Goal: Transaction & Acquisition: Book appointment/travel/reservation

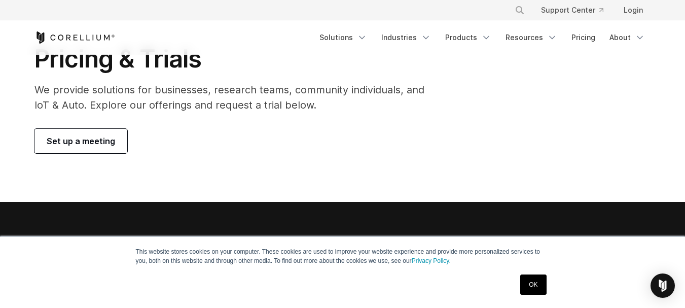
scroll to position [50, 0]
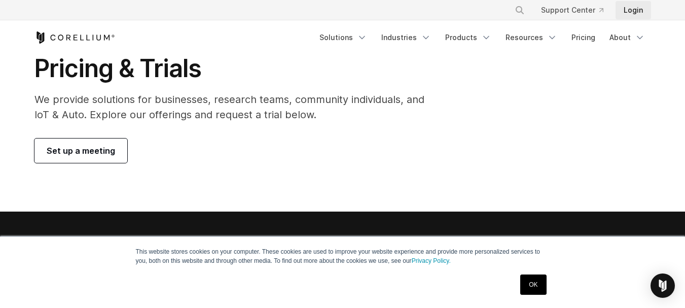
click at [629, 16] on link "Login" at bounding box center [632, 10] width 35 height 18
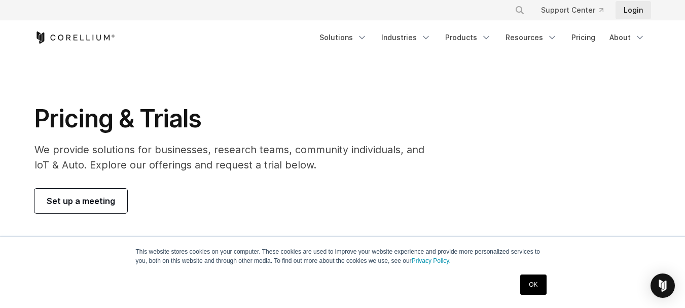
click at [629, 16] on link "Login" at bounding box center [632, 10] width 35 height 18
click at [65, 201] on span "Set up a meeting" at bounding box center [81, 201] width 68 height 12
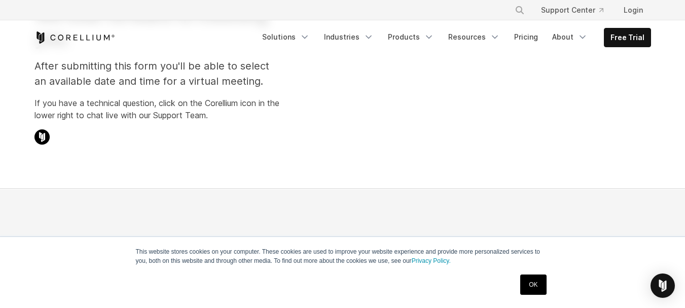
select select "**"
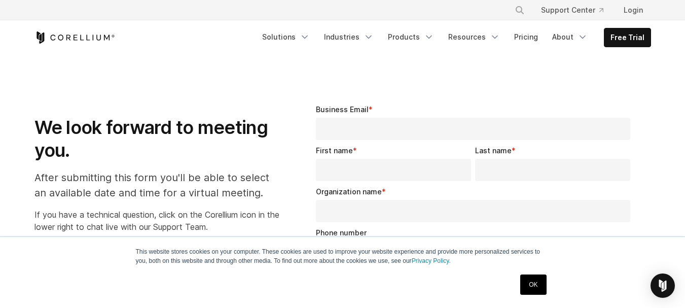
click at [369, 129] on input "Business Email *" at bounding box center [473, 129] width 315 height 22
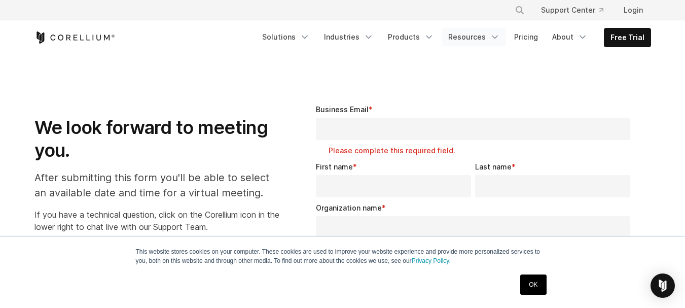
click at [488, 34] on link "Resources" at bounding box center [474, 37] width 64 height 18
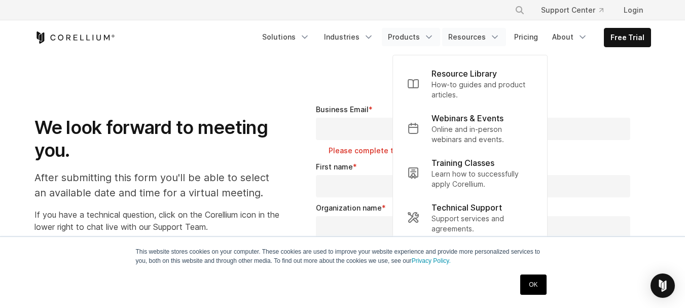
click at [423, 37] on link "Products" at bounding box center [411, 37] width 58 height 18
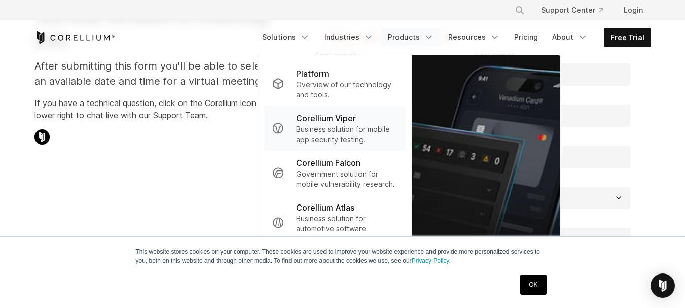
scroll to position [112, 0]
click at [184, 150] on div "We look forward to meeting you. After submitting this form you'll be able to se…" at bounding box center [156, 65] width 265 height 179
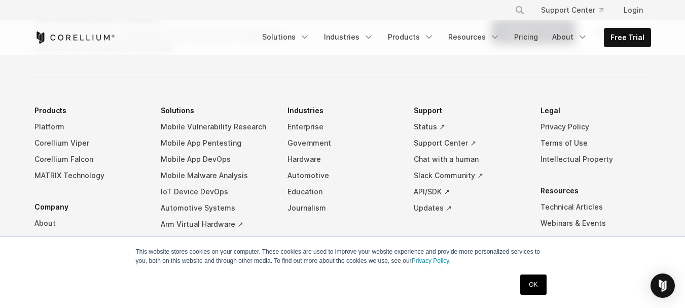
scroll to position [805, 0]
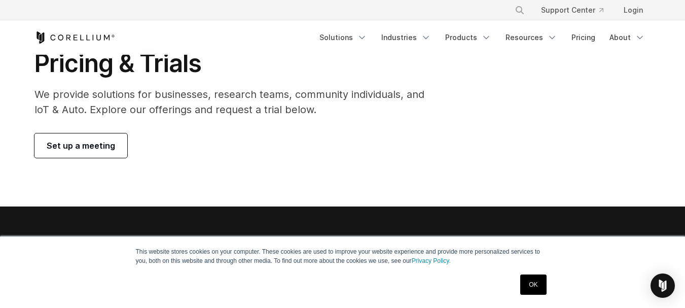
scroll to position [55, 0]
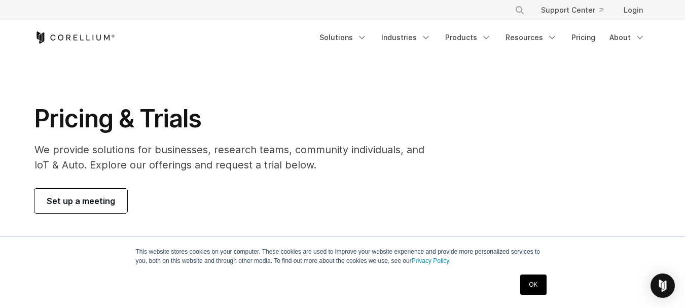
click at [528, 287] on link "OK" at bounding box center [533, 284] width 26 height 20
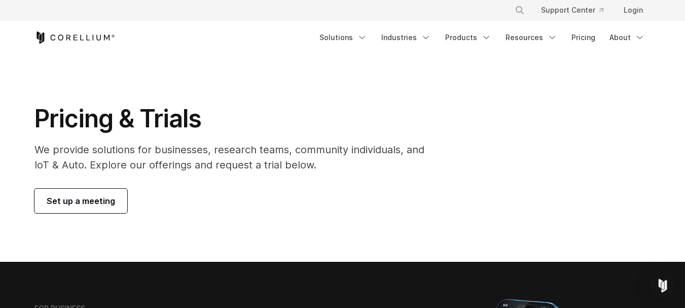
click at [664, 281] on img "Open Intercom Messenger" at bounding box center [662, 285] width 13 height 13
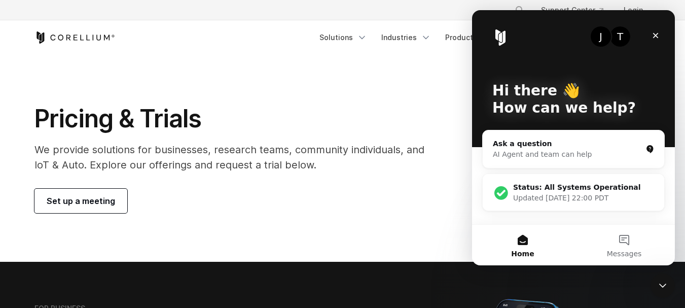
click at [617, 34] on div "T" at bounding box center [620, 36] width 20 height 20
click at [496, 36] on img "Intercom messenger" at bounding box center [500, 37] width 16 height 16
click at [495, 31] on img "Intercom messenger" at bounding box center [500, 37] width 16 height 16
click at [427, 62] on section "Pricing & Trials We provide solutions for businesses, research teams, community…" at bounding box center [342, 158] width 685 height 207
